Goal: Information Seeking & Learning: Check status

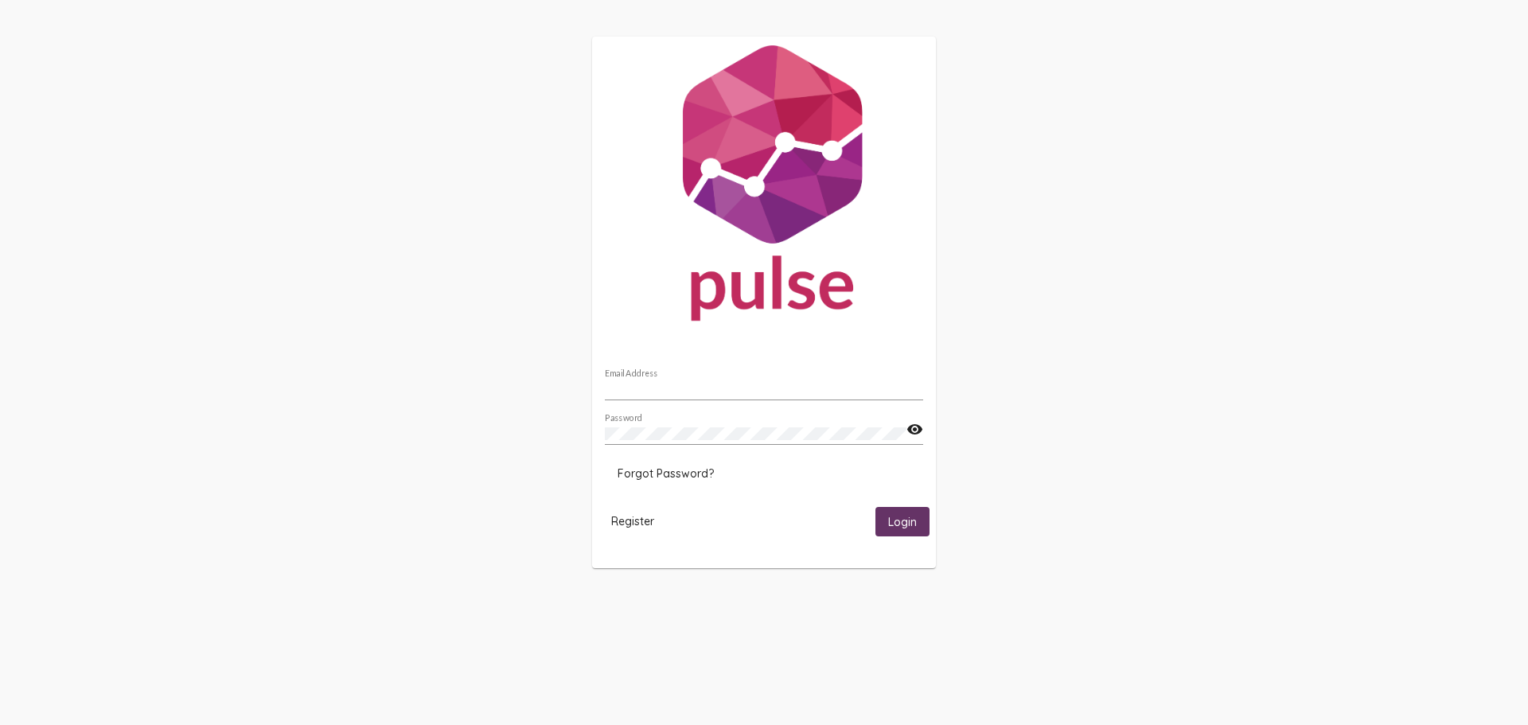
type input "[EMAIL_ADDRESS][DOMAIN_NAME]"
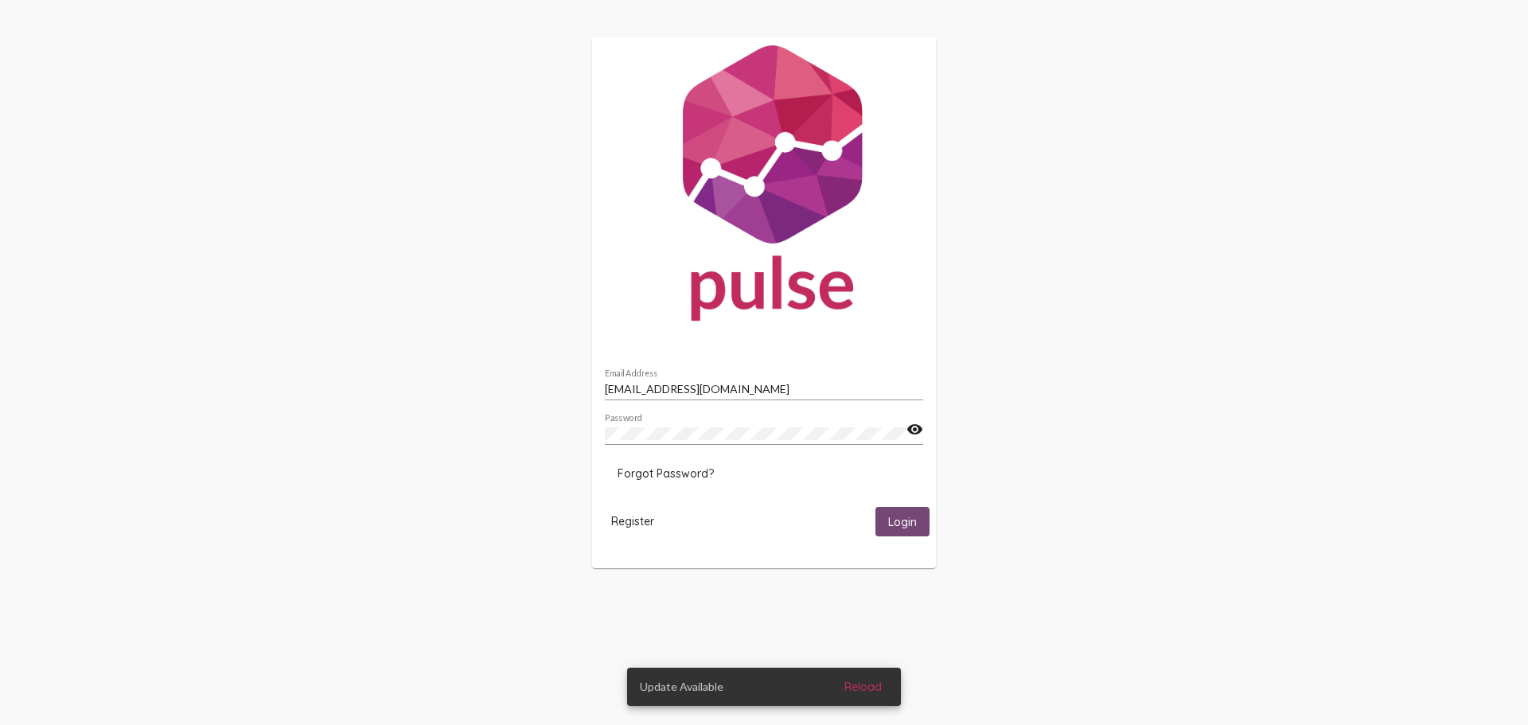
click at [910, 519] on span "Login" at bounding box center [902, 522] width 29 height 14
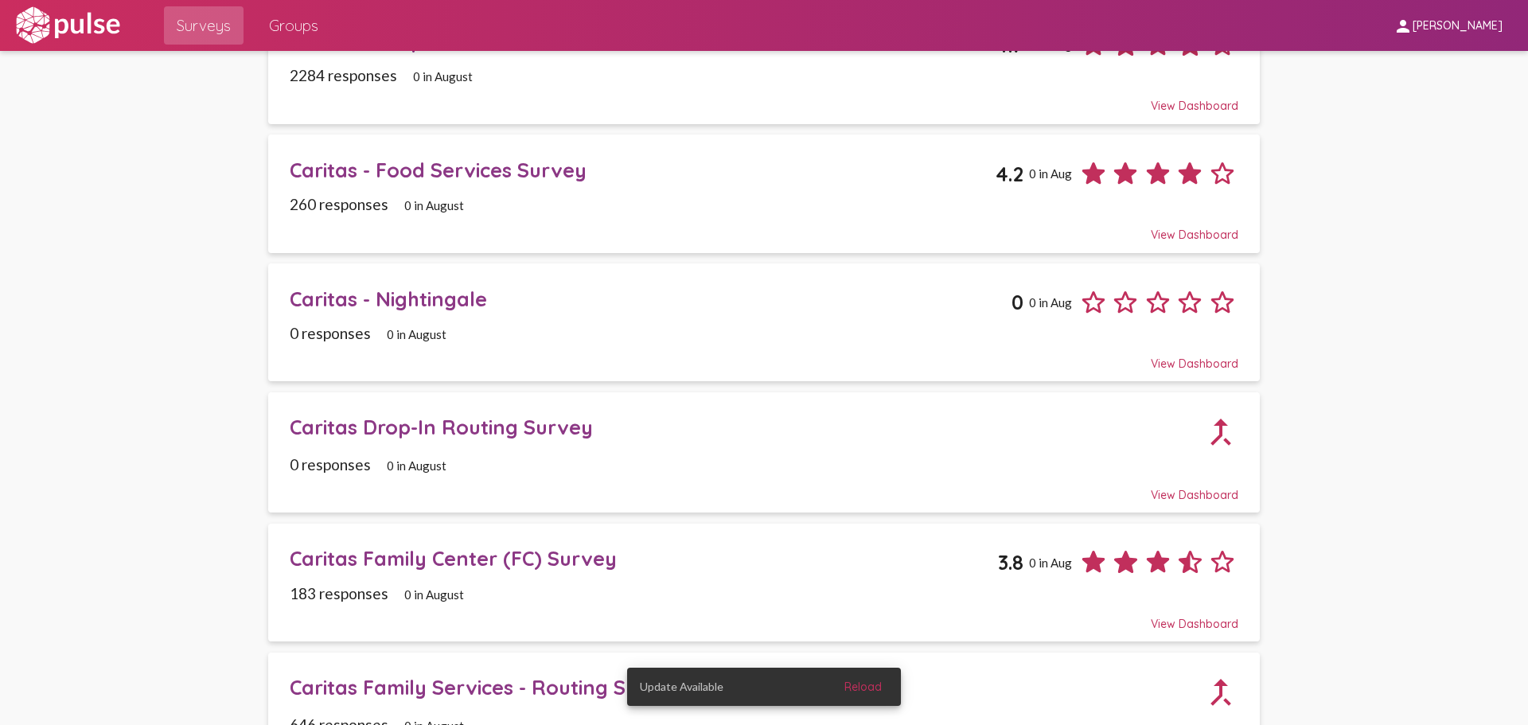
scroll to position [1274, 0]
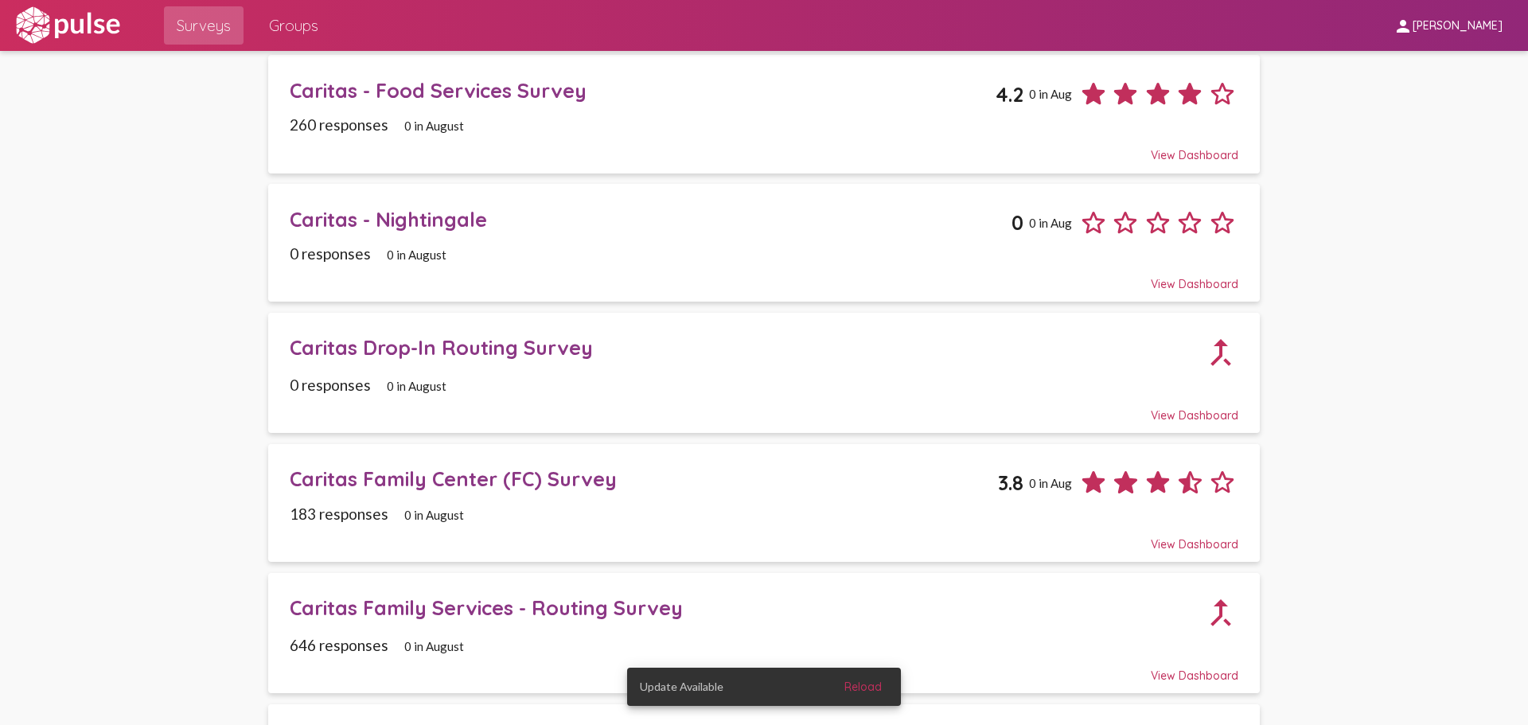
click at [524, 509] on div "183 responses 0 in August" at bounding box center [764, 514] width 949 height 18
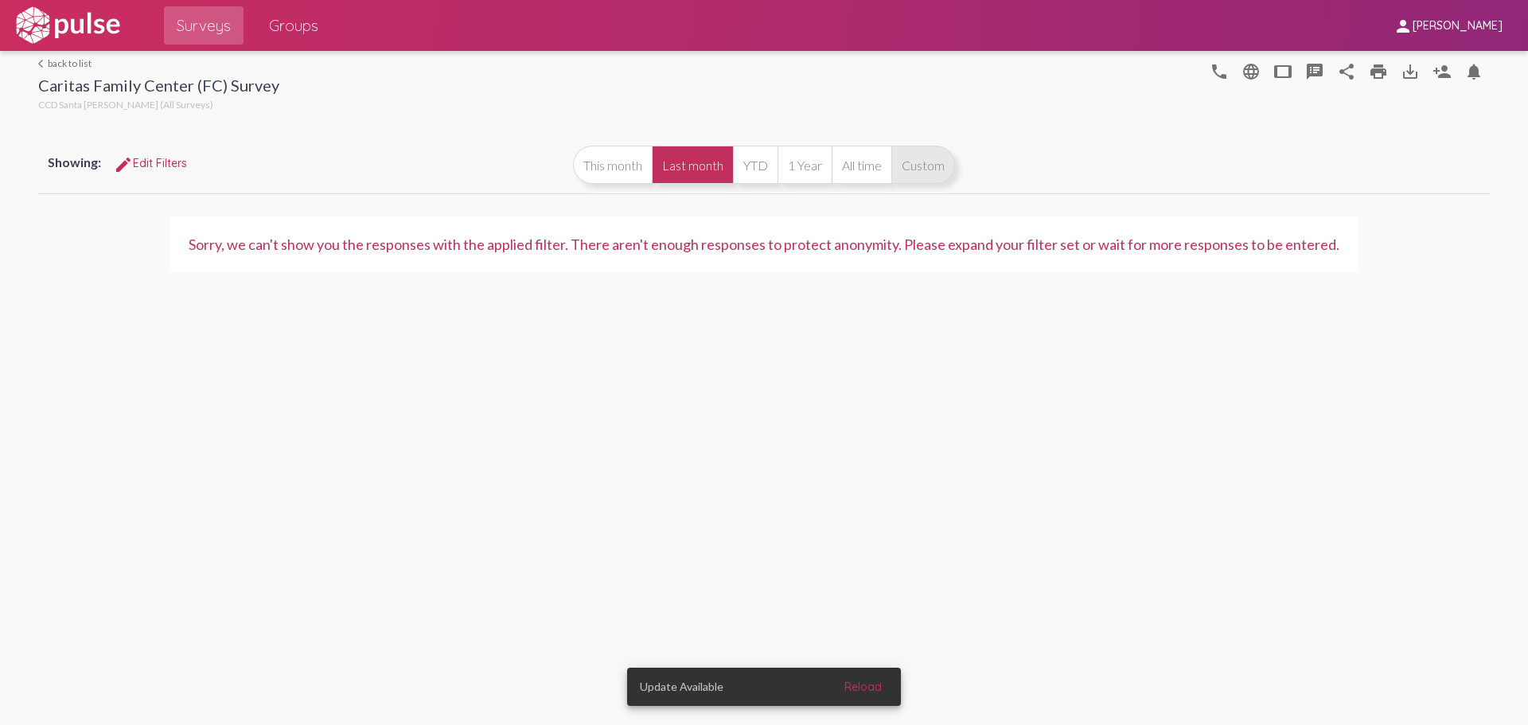
click at [920, 167] on button "Custom" at bounding box center [924, 165] width 64 height 38
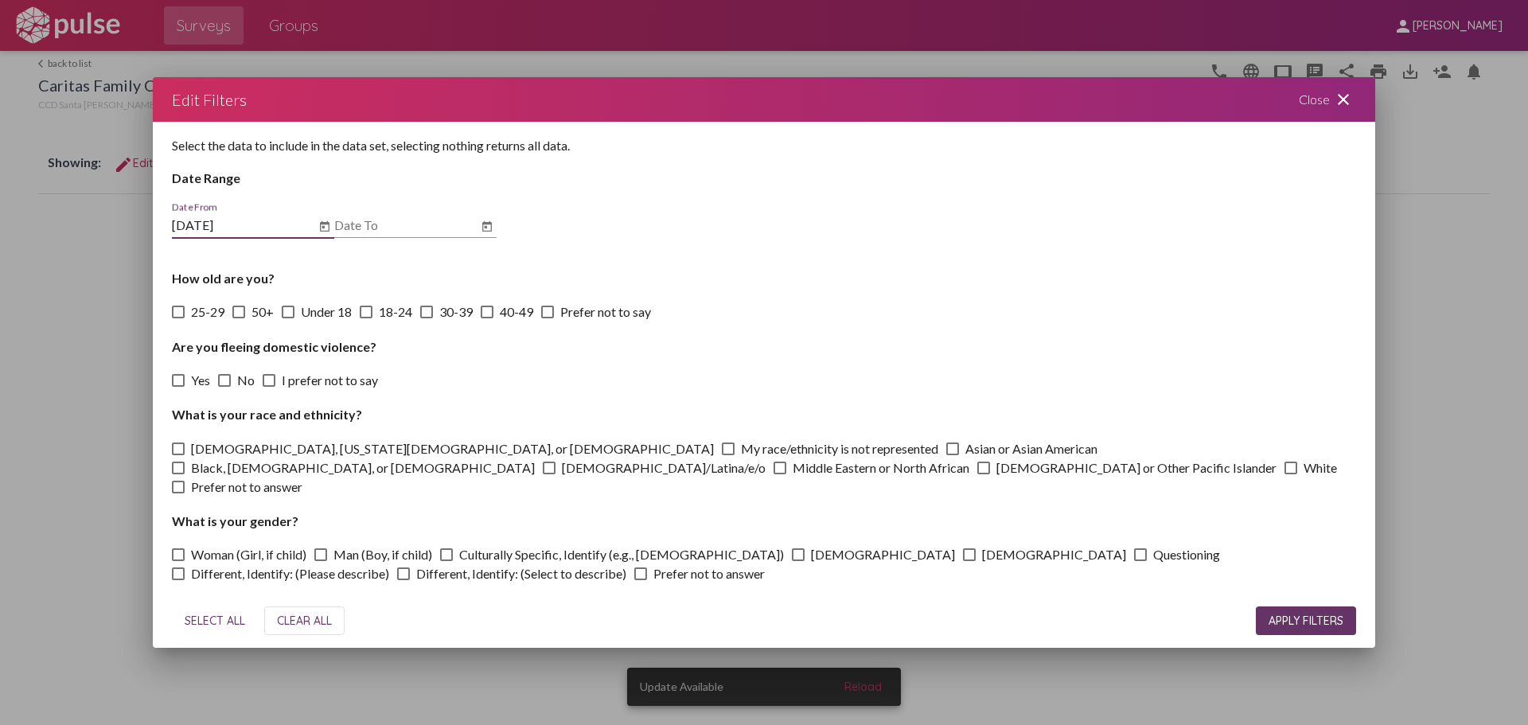
type input "[DATE]"
click at [394, 229] on input "Date To" at bounding box center [405, 225] width 143 height 14
type input "[DATE]"
click at [1311, 616] on span "APPLY FILTERS" at bounding box center [1306, 621] width 75 height 14
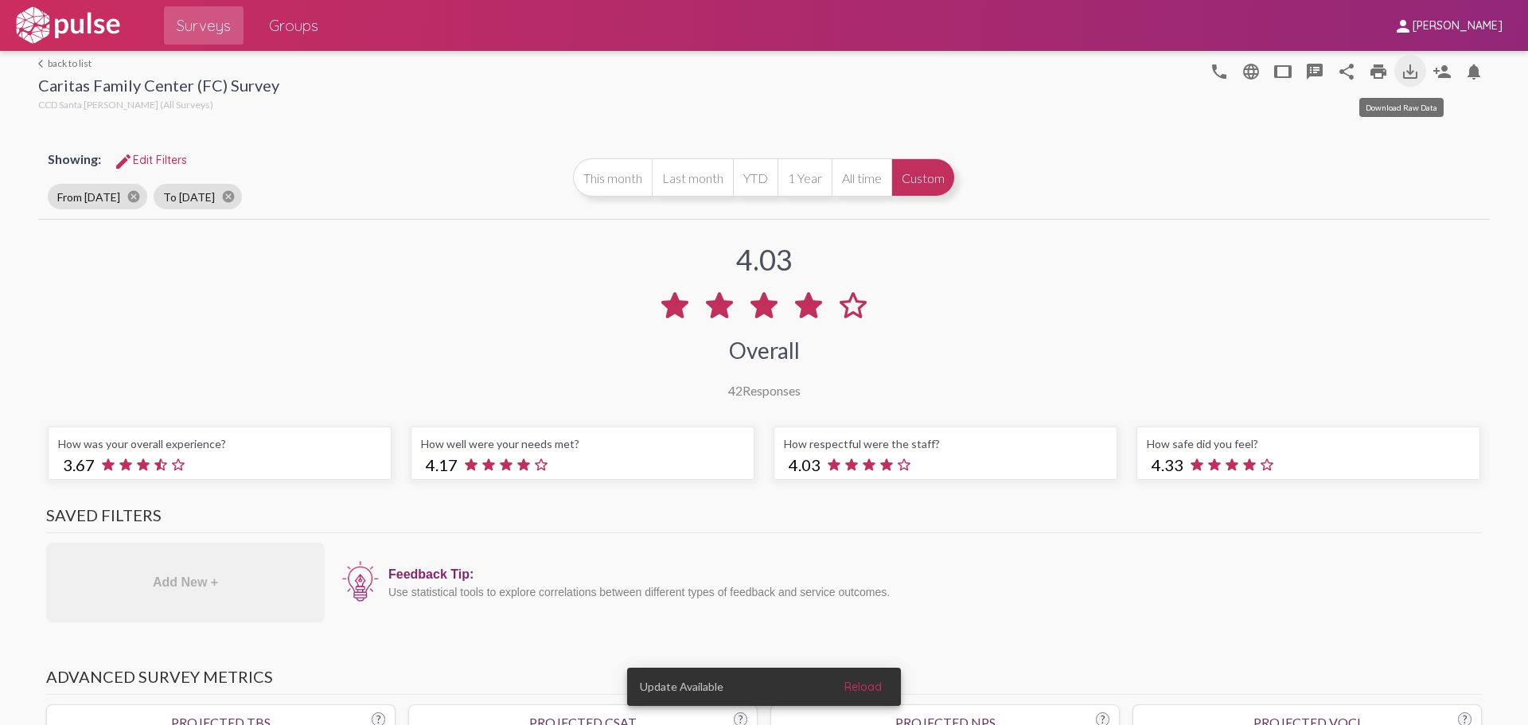
click at [1398, 60] on button "save_alt" at bounding box center [1411, 71] width 32 height 32
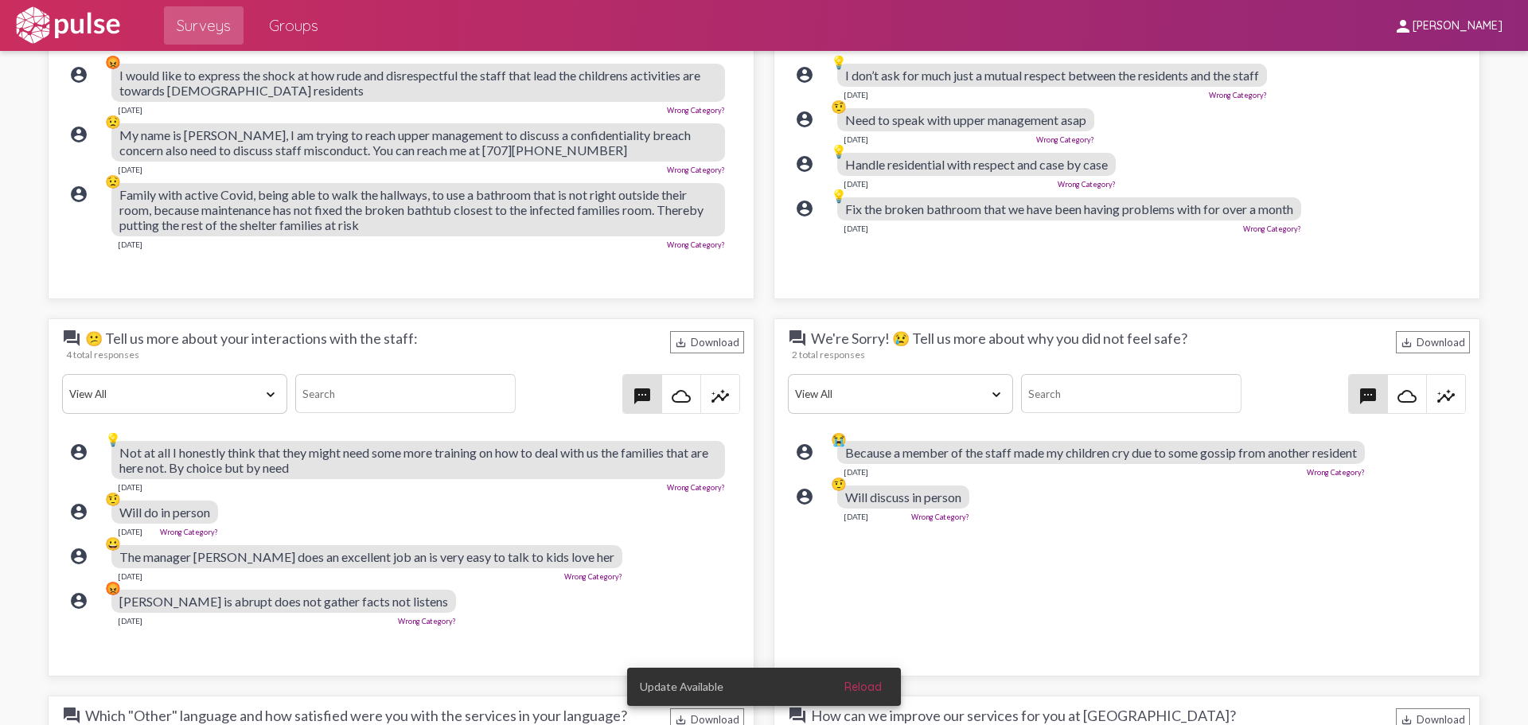
scroll to position [1751, 0]
